Goal: Transaction & Acquisition: Purchase product/service

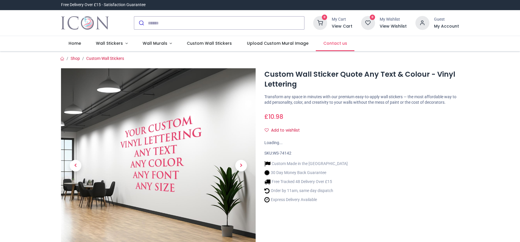
click at [329, 45] on span "Contact us" at bounding box center [335, 43] width 24 height 6
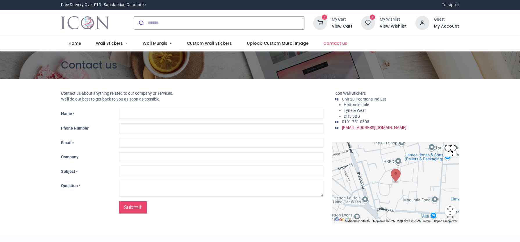
type input "***"
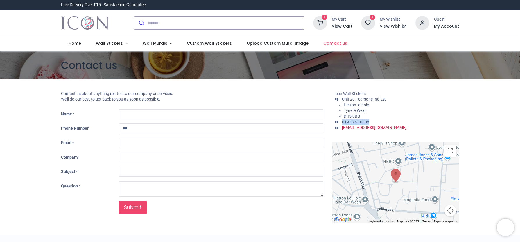
drag, startPoint x: 371, startPoint y: 121, endPoint x: 341, endPoint y: 121, distance: 30.2
click at [341, 121] on li "* 0191 751 0808" at bounding box center [396, 122] width 125 height 6
click at [111, 41] on span "Wall Stickers" at bounding box center [109, 43] width 27 height 6
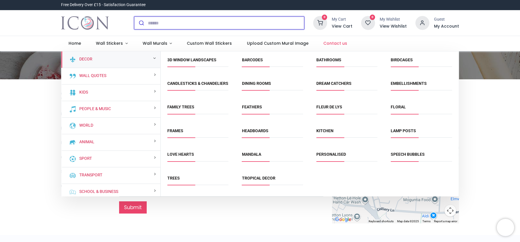
click at [173, 21] on input "search" at bounding box center [226, 23] width 156 height 13
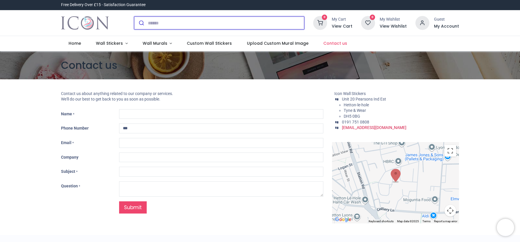
click at [176, 21] on input "search" at bounding box center [226, 23] width 156 height 13
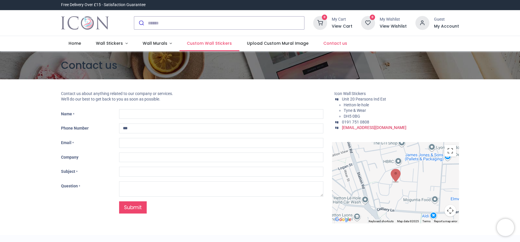
click at [208, 44] on span "Custom Wall Stickers" at bounding box center [209, 43] width 45 height 6
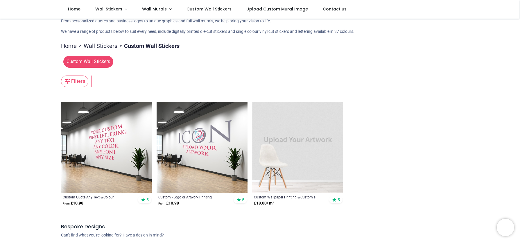
scroll to position [52, 0]
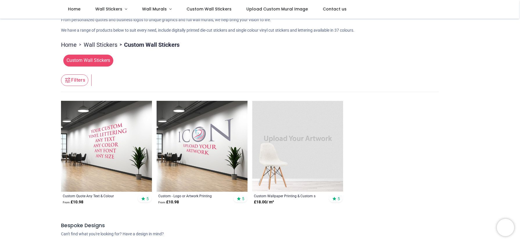
click at [114, 172] on img at bounding box center [106, 146] width 91 height 91
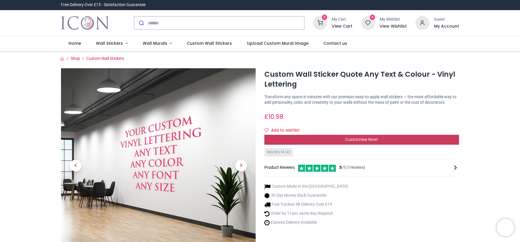
click at [359, 142] on span "Customise Now!" at bounding box center [361, 139] width 33 height 6
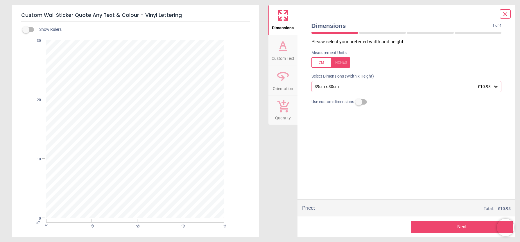
click at [346, 82] on div "39cm x 30cm £10.98" at bounding box center [406, 86] width 190 height 11
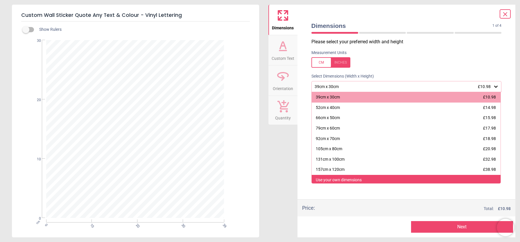
click at [345, 177] on div "Use your own dimensions" at bounding box center [339, 180] width 46 height 6
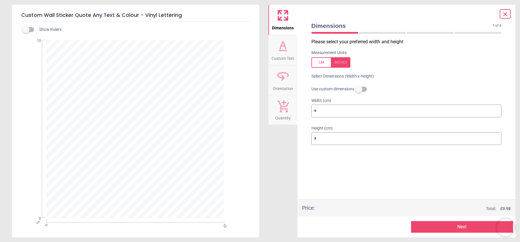
click at [503, 17] on icon at bounding box center [504, 14] width 7 height 7
